Goal: Find contact information: Find contact information

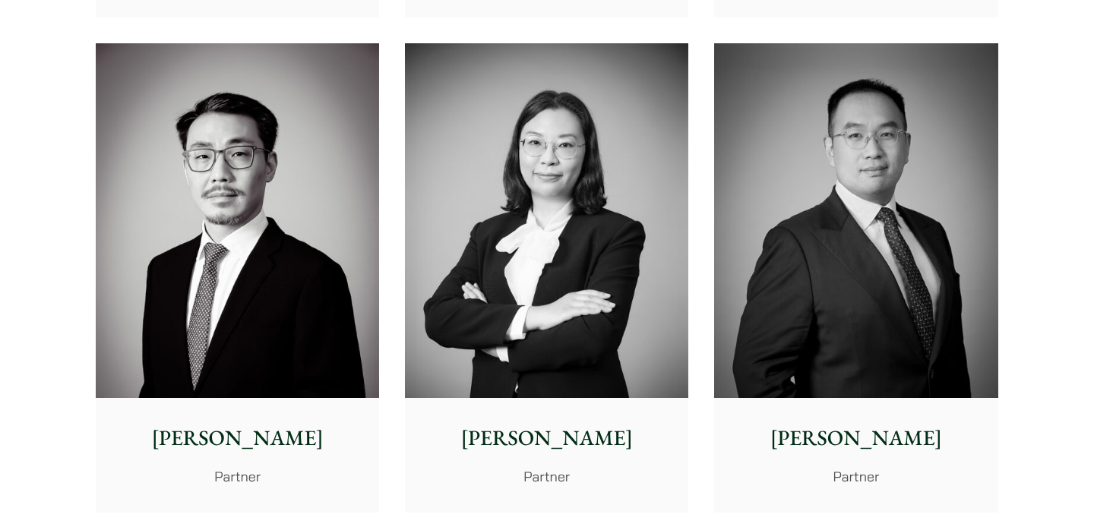
scroll to position [2369, 0]
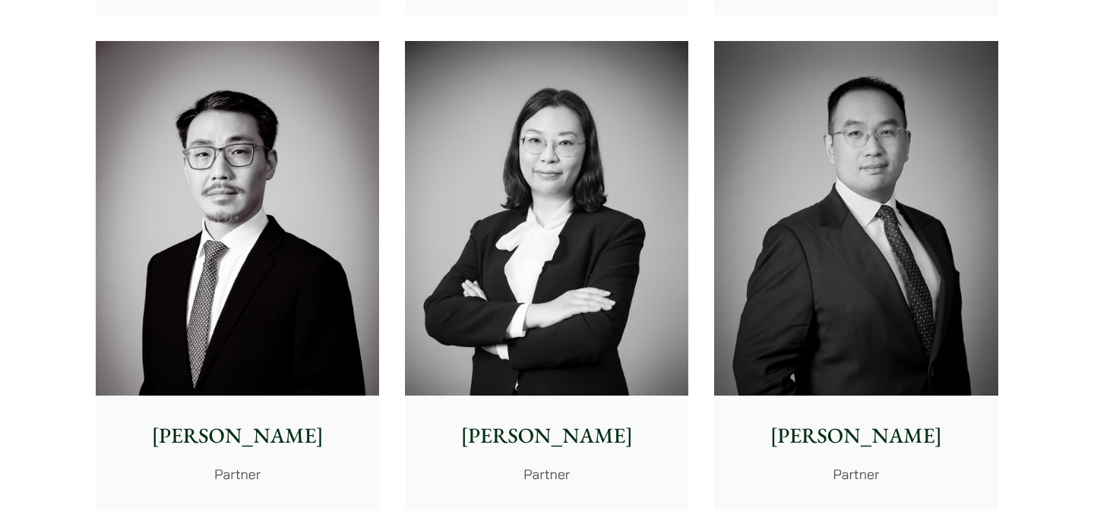
click at [794, 308] on img at bounding box center [855, 218] width 283 height 355
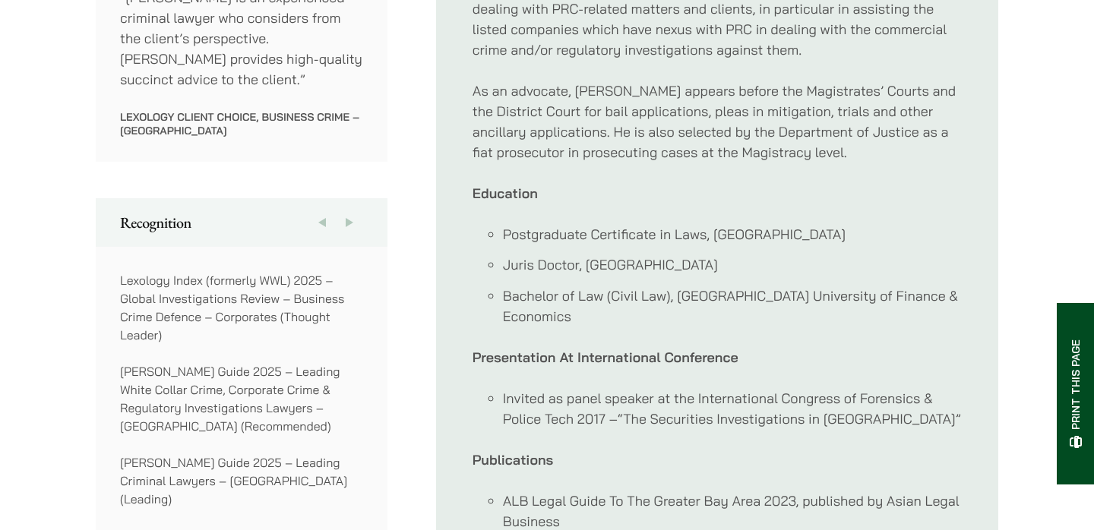
scroll to position [1109, 0]
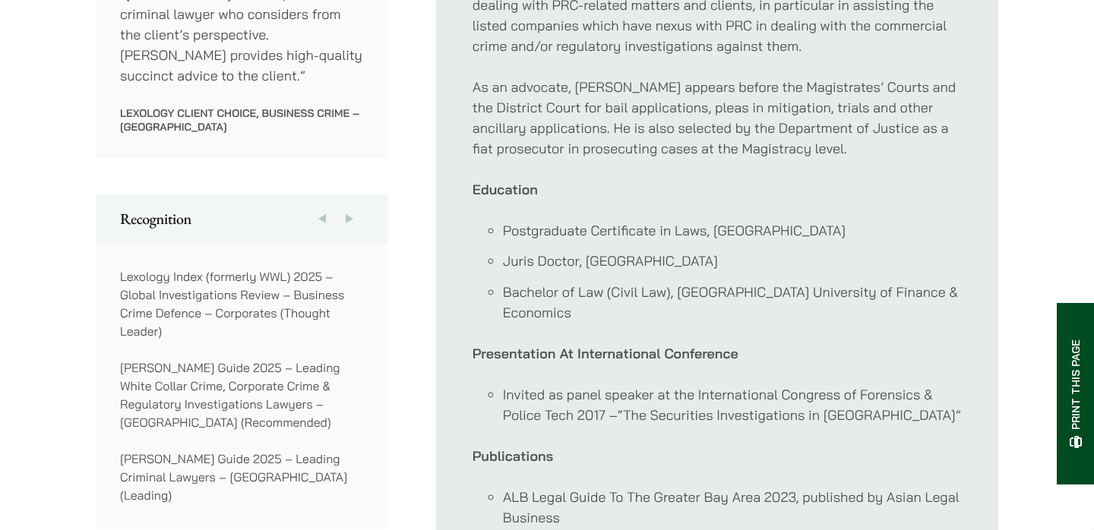
click at [612, 282] on li "Bachelor of Law (Civil Law), [GEOGRAPHIC_DATA] University of Finance & Economics" at bounding box center [732, 302] width 459 height 41
click at [612, 282] on li "Bachelor of Law (Civil Law), Guangdong University of Finance & Economics" at bounding box center [732, 302] width 459 height 41
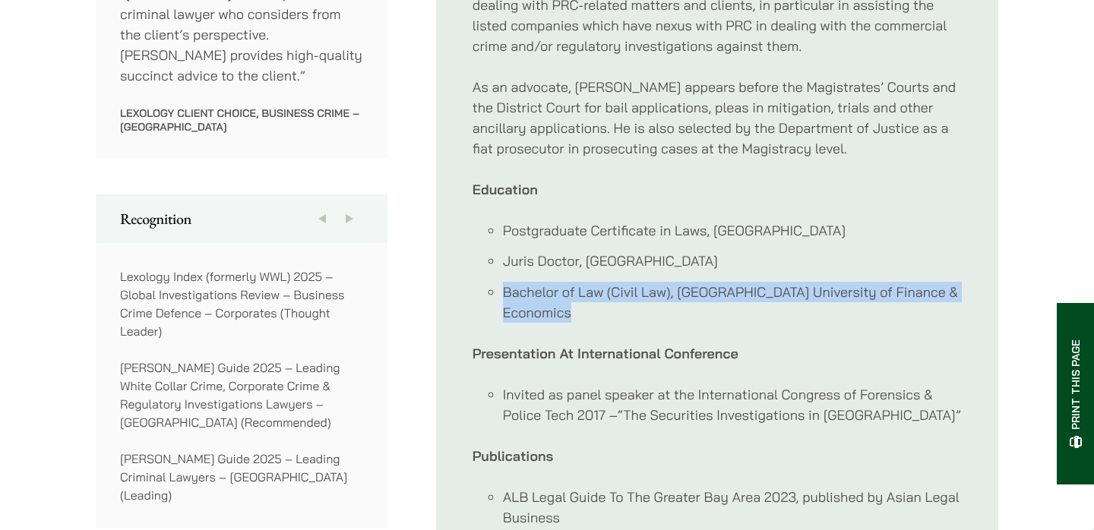
click at [613, 299] on li "Bachelor of Law (Civil Law), Guangdong University of Finance & Economics" at bounding box center [732, 302] width 459 height 41
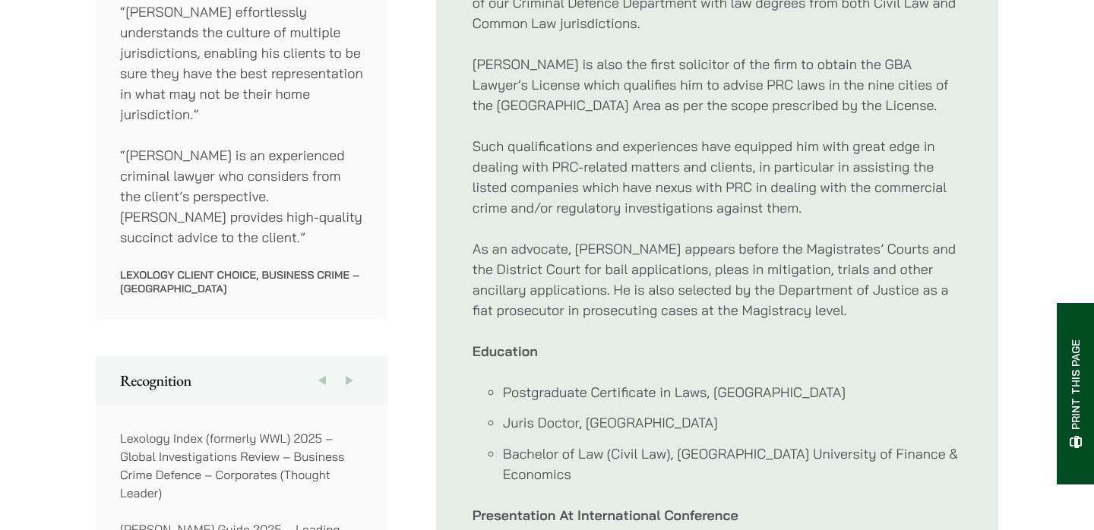
scroll to position [875, 0]
